Goal: Task Accomplishment & Management: Use online tool/utility

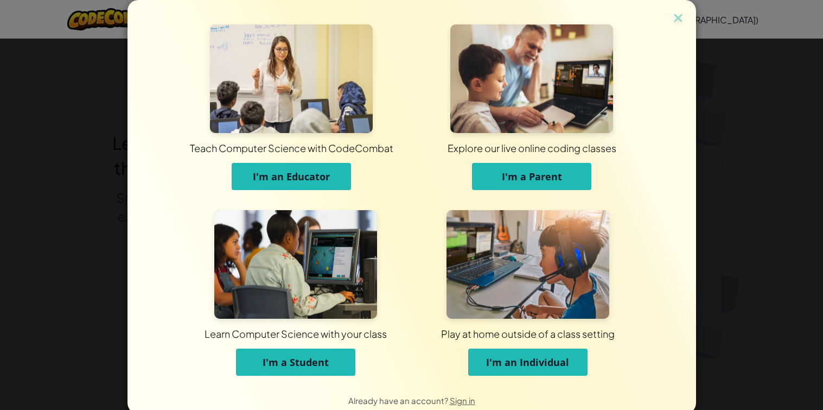
click at [537, 183] on button "I'm a Parent" at bounding box center [531, 176] width 119 height 27
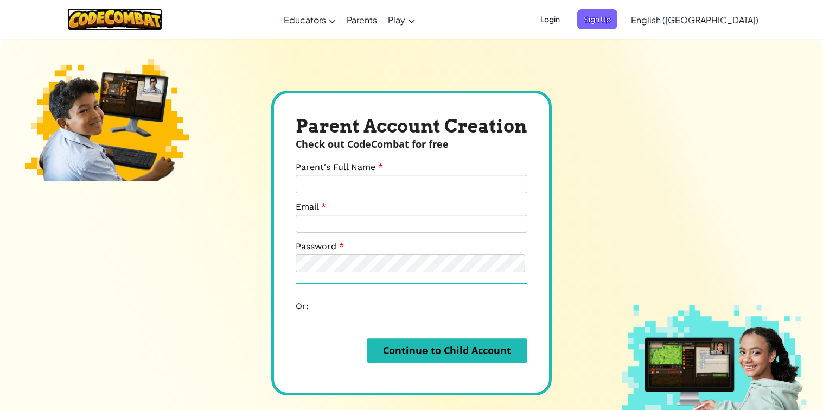
click at [111, 28] on img at bounding box center [114, 19] width 95 height 22
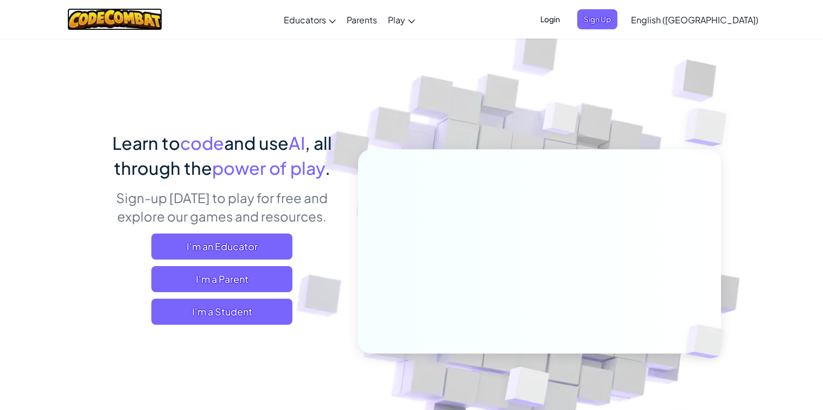
click at [132, 23] on img at bounding box center [114, 19] width 95 height 22
click at [265, 314] on span "I'm a Student" at bounding box center [221, 311] width 141 height 26
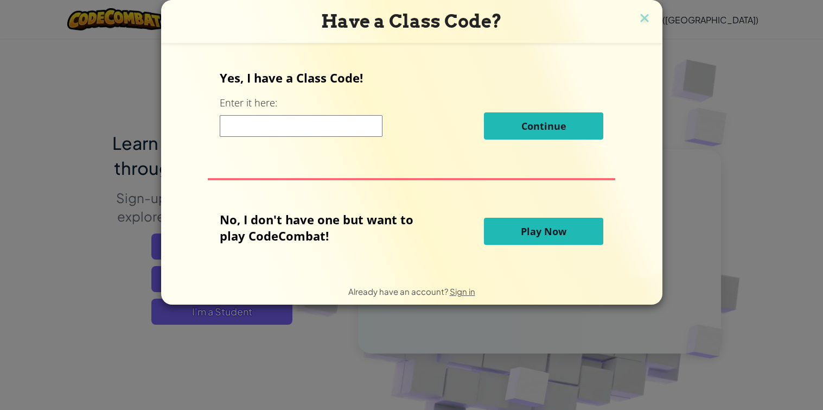
click at [568, 231] on button "Play Now" at bounding box center [543, 231] width 119 height 27
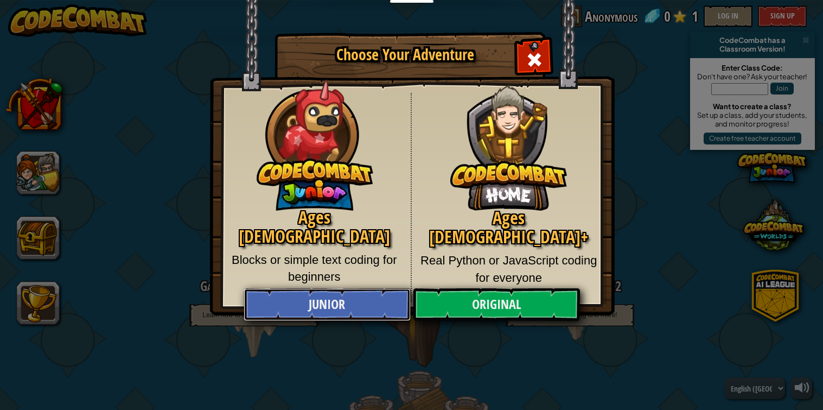
click at [328, 305] on link "Junior" at bounding box center [327, 304] width 167 height 33
